Goal: Check status: Check status

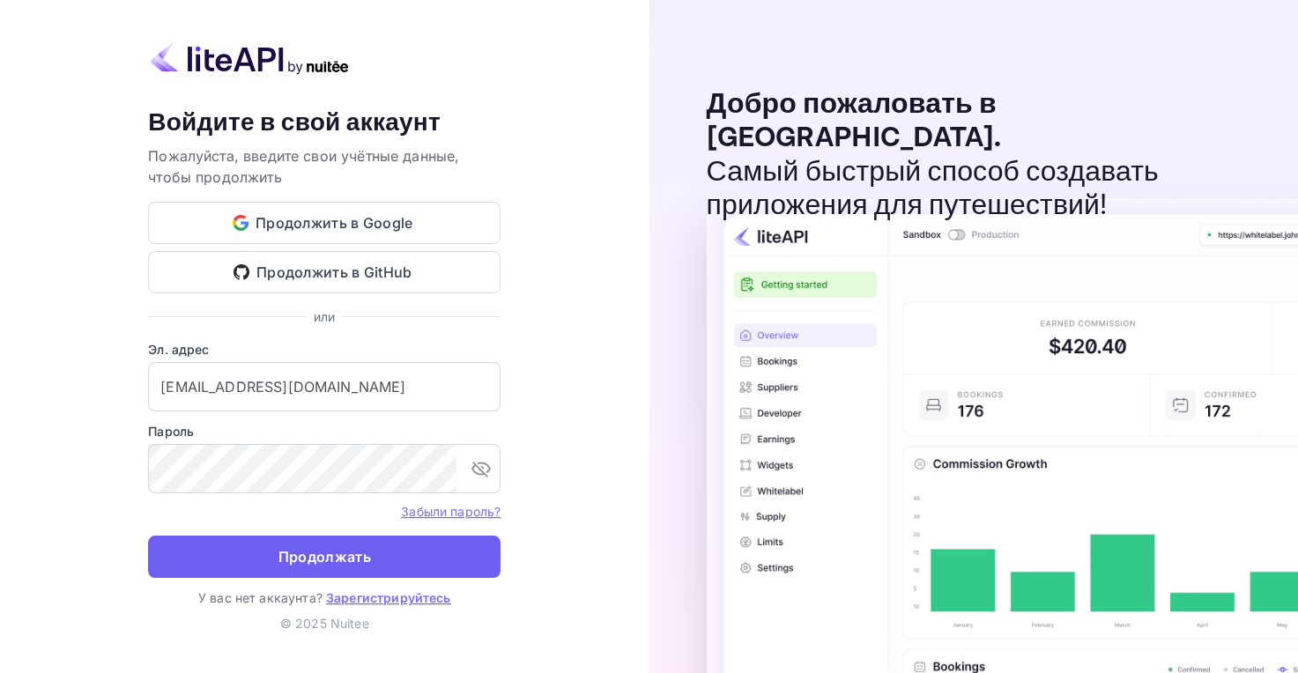
click at [393, 567] on button "Продолжать" at bounding box center [324, 557] width 352 height 42
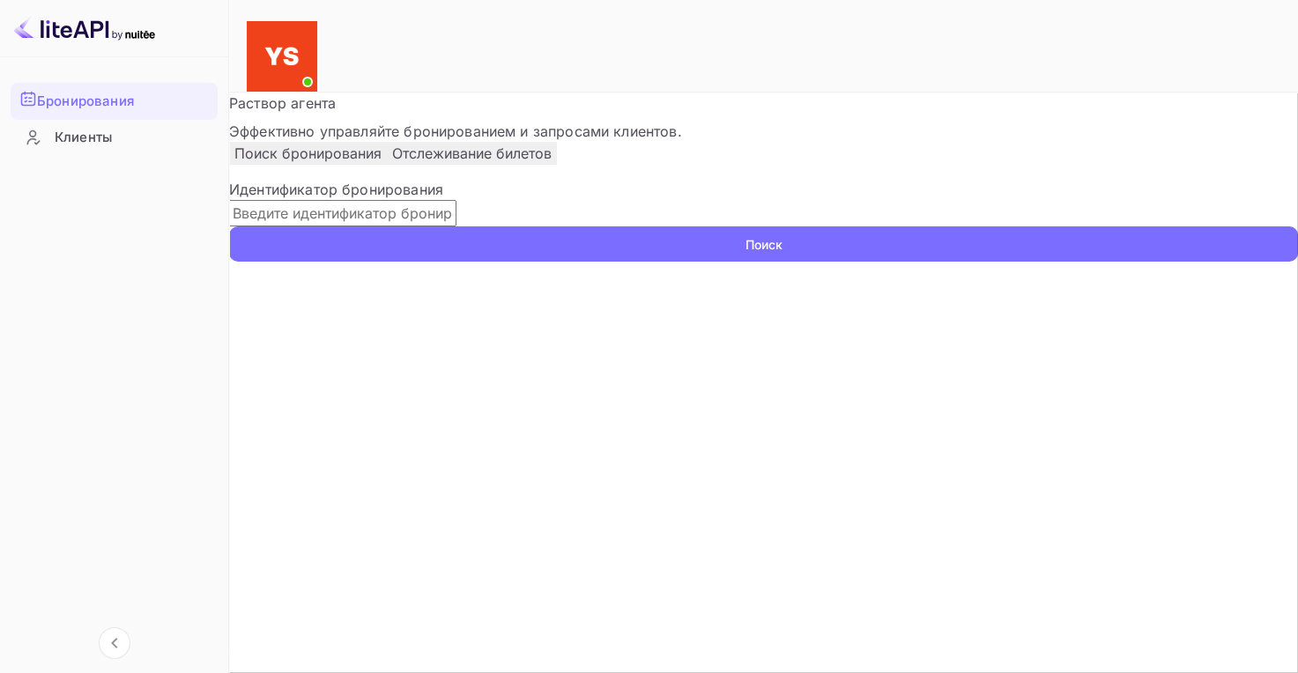
paste input "9527391"
type input "9527391"
click at [335, 262] on button "Поиск" at bounding box center [763, 243] width 1069 height 35
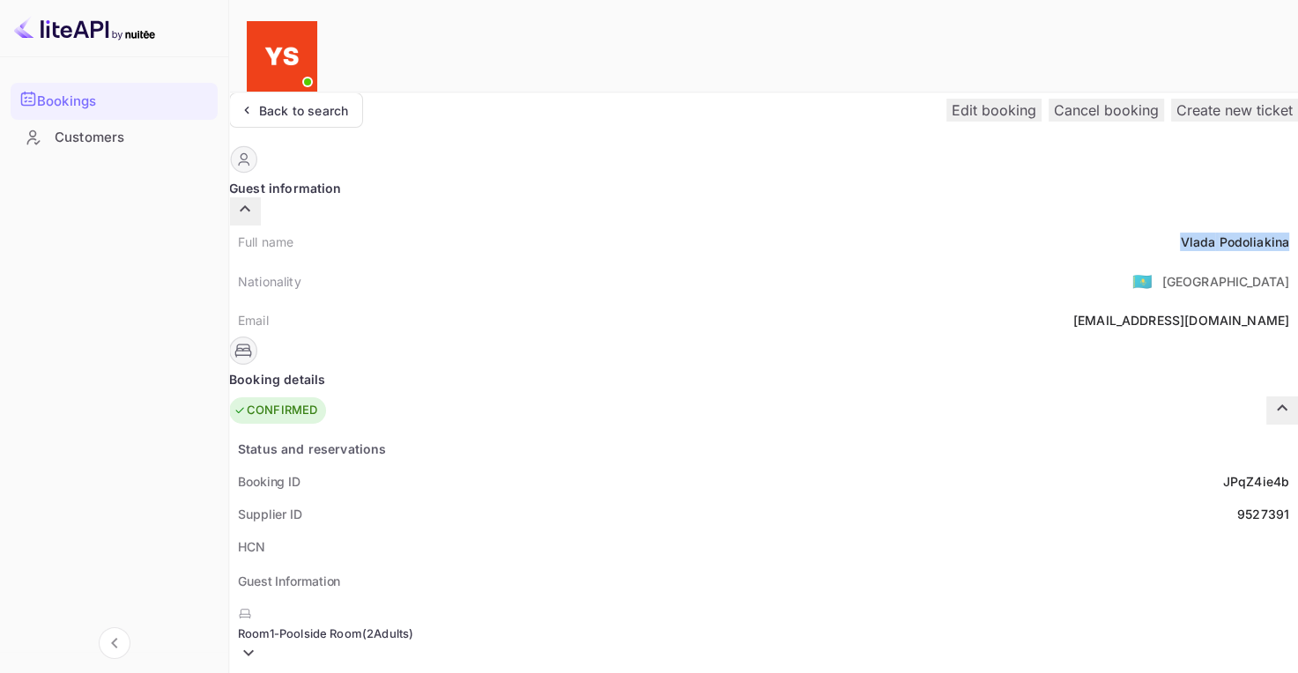
drag, startPoint x: 619, startPoint y: 197, endPoint x: 740, endPoint y: 213, distance: 121.9
click at [740, 226] on div "Full name [PERSON_NAME]" at bounding box center [763, 242] width 1069 height 33
copy div "[PERSON_NAME]"
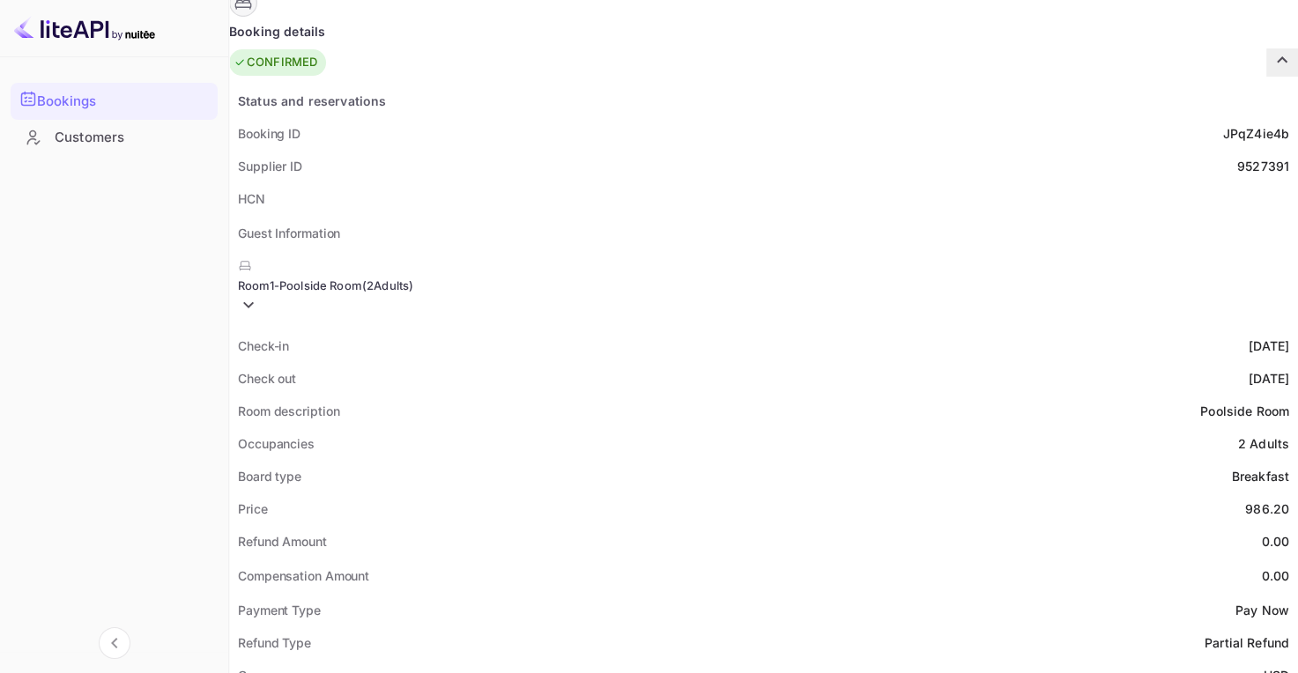
scroll to position [441, 0]
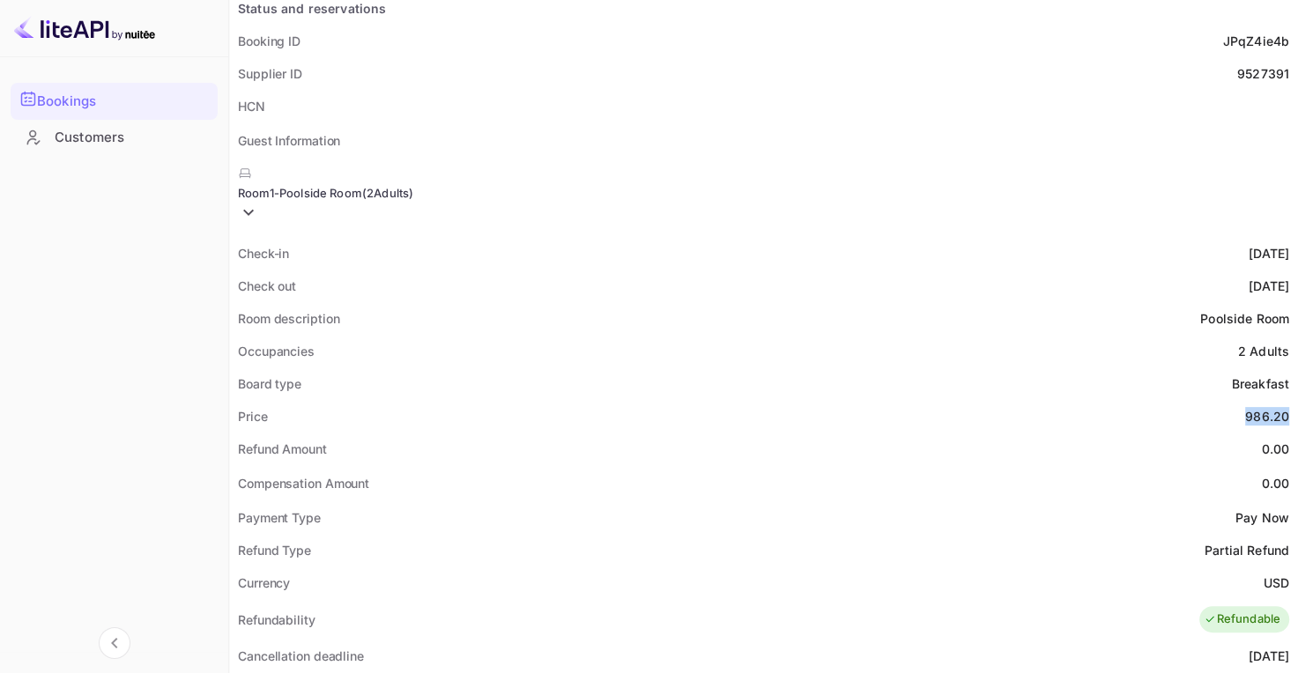
drag, startPoint x: 706, startPoint y: 351, endPoint x: 738, endPoint y: 360, distance: 32.9
click at [738, 400] on div "Price 986.20" at bounding box center [763, 416] width 1069 height 33
copy div "986.20"
drag, startPoint x: 712, startPoint y: 522, endPoint x: 747, endPoint y: 526, distance: 35.5
click at [747, 526] on div "Status and reservations Booking ID JPqZ4ie4b Supplier ID 9527391 HCN Guest Info…" at bounding box center [763, 564] width 1069 height 1144
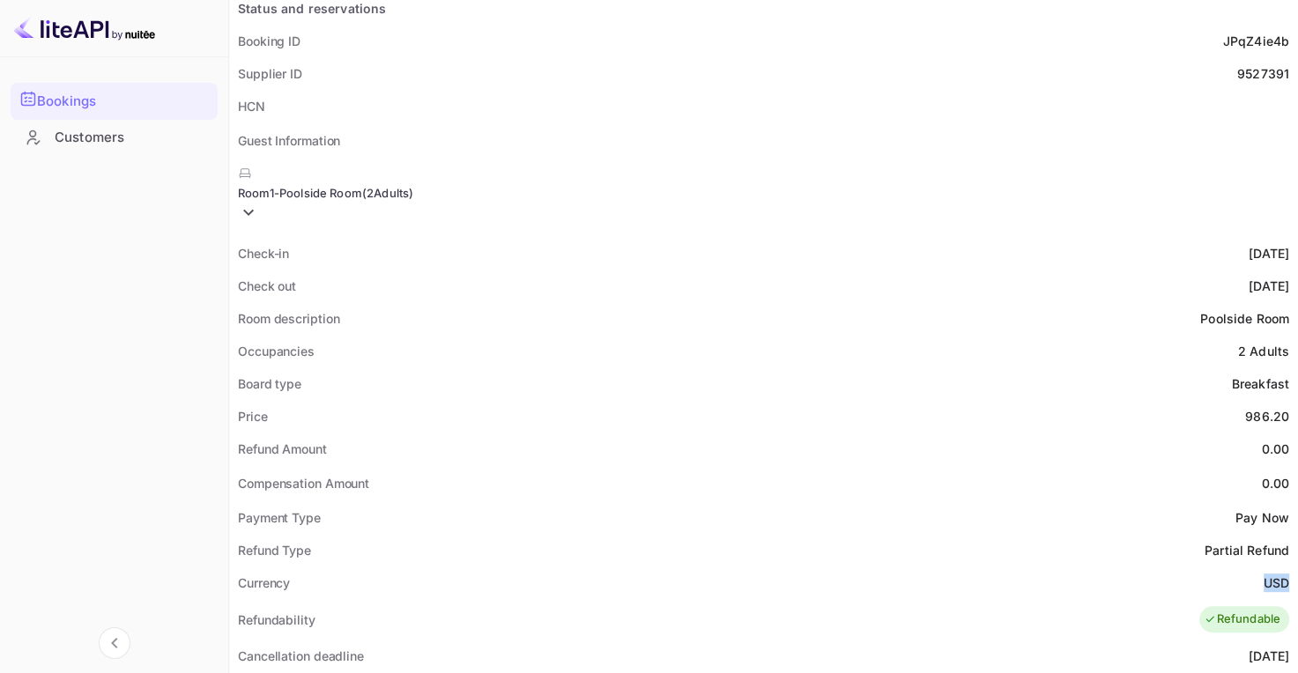
copy ya-tr-span "USD"
